Goal: Navigation & Orientation: Understand site structure

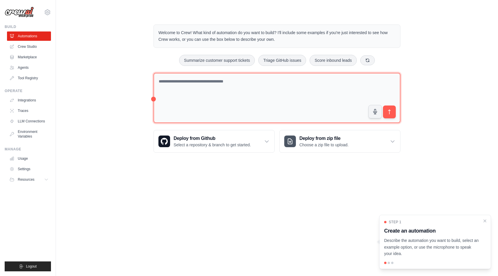
click at [291, 94] on textarea at bounding box center [277, 98] width 247 height 50
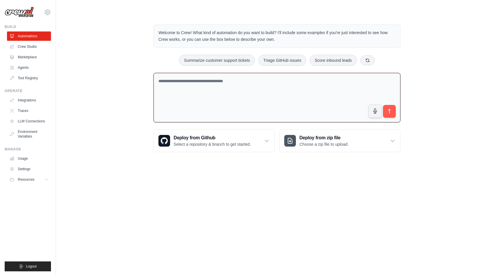
click at [105, 57] on div "Welcome to Crew! What kind of automation do you want to build? I'll include som…" at bounding box center [277, 88] width 424 height 146
click at [28, 75] on link "Tool Registry" at bounding box center [30, 77] width 44 height 9
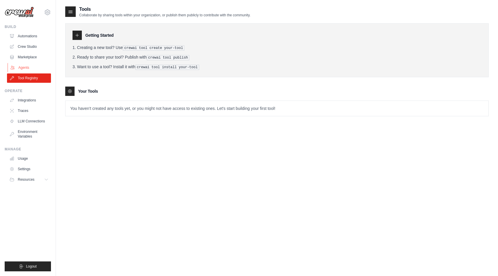
click at [27, 66] on link "Agents" at bounding box center [30, 67] width 44 height 9
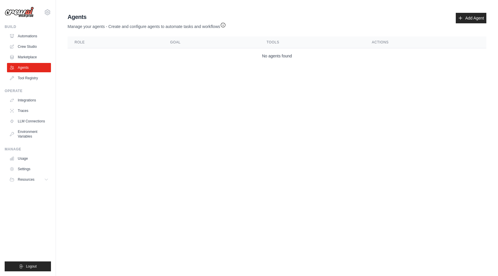
click at [25, 51] on ul "Automations Crew Studio Marketplace Agents Tool Registry" at bounding box center [29, 56] width 44 height 51
click at [25, 52] on ul "Automations Crew Studio Marketplace Agents Tool Registry" at bounding box center [29, 56] width 44 height 51
